Goal: Find specific page/section: Find specific page/section

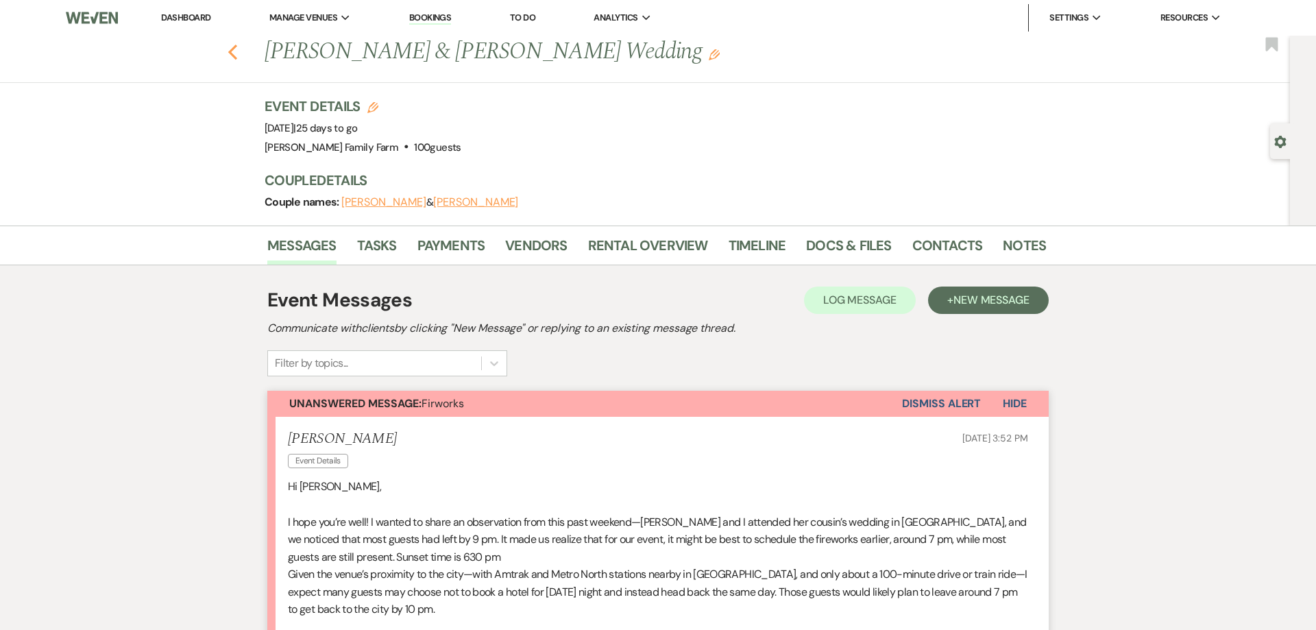
click at [231, 53] on use "button" at bounding box center [232, 52] width 9 height 15
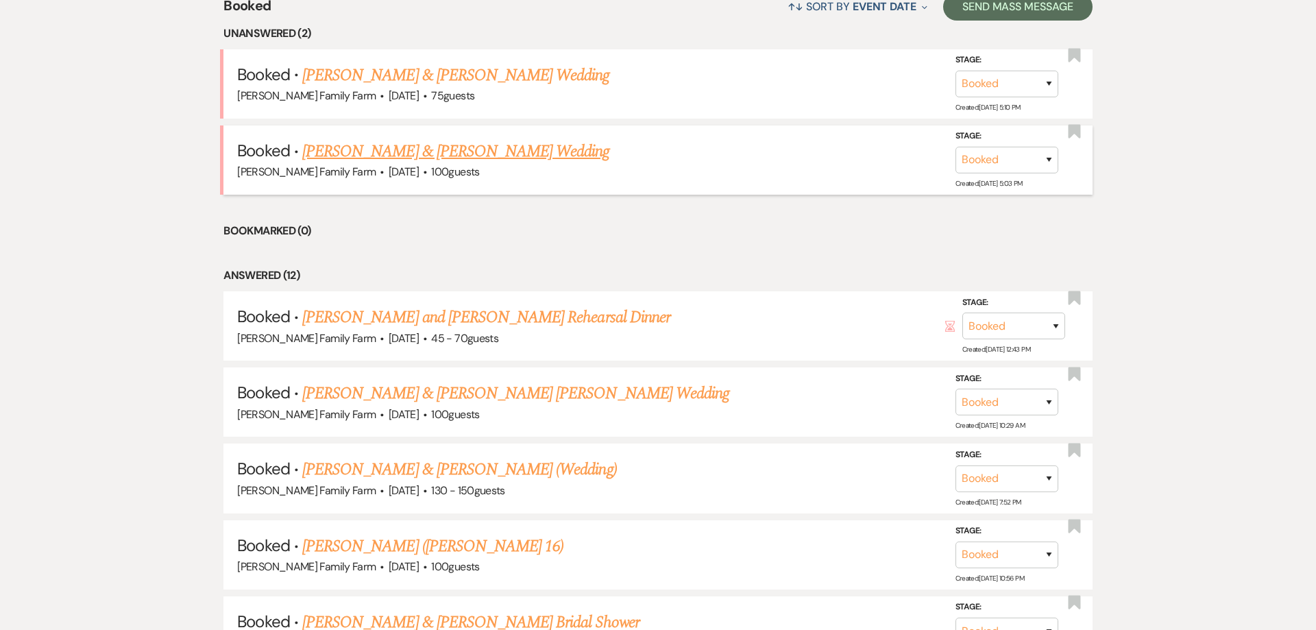
scroll to position [619, 0]
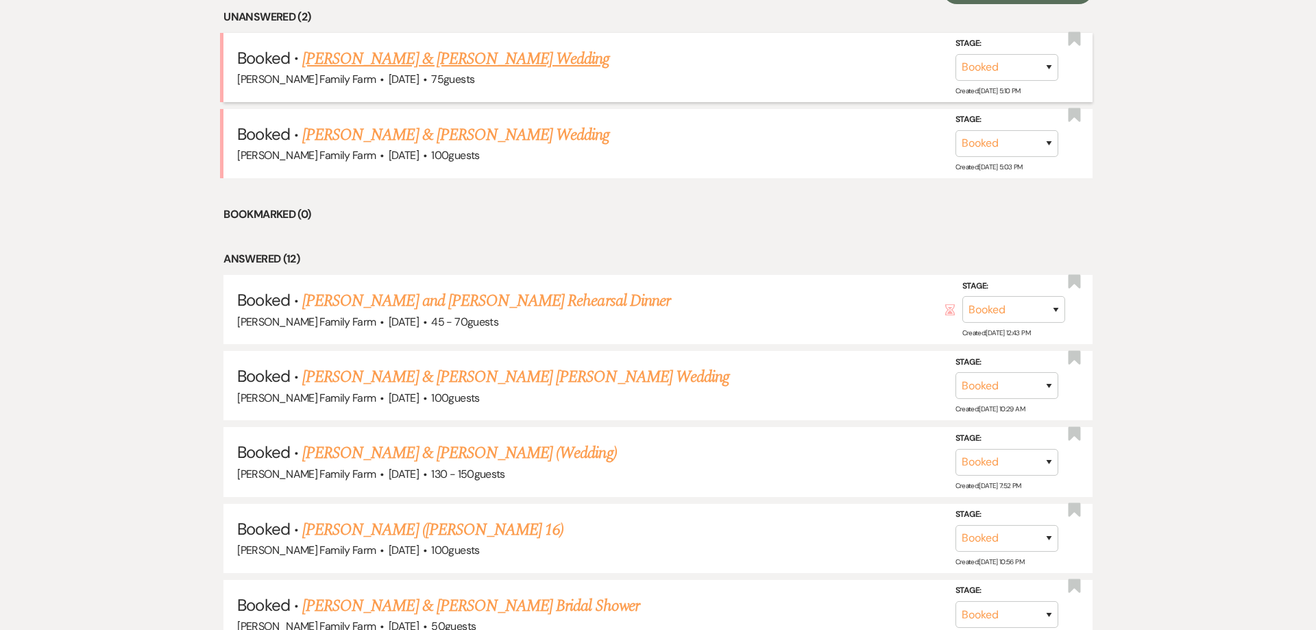
click at [417, 59] on link "[PERSON_NAME] & [PERSON_NAME] Wedding" at bounding box center [455, 59] width 307 height 25
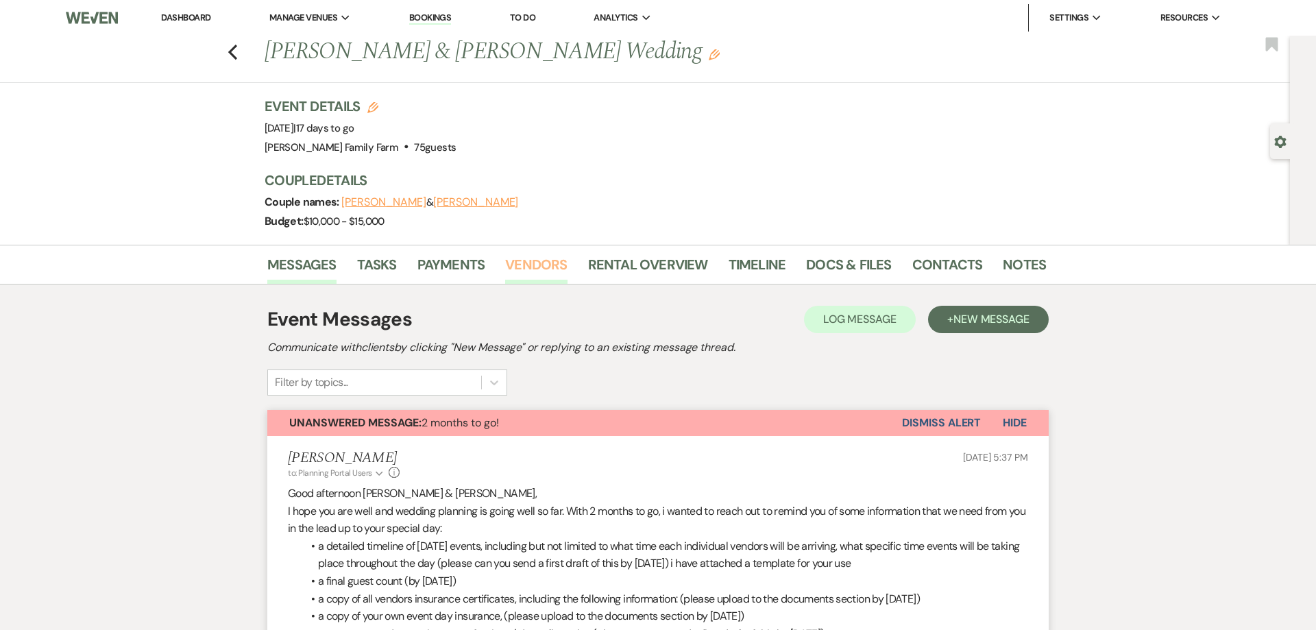
click at [552, 269] on link "Vendors" at bounding box center [536, 269] width 62 height 30
